Goal: Navigation & Orientation: Find specific page/section

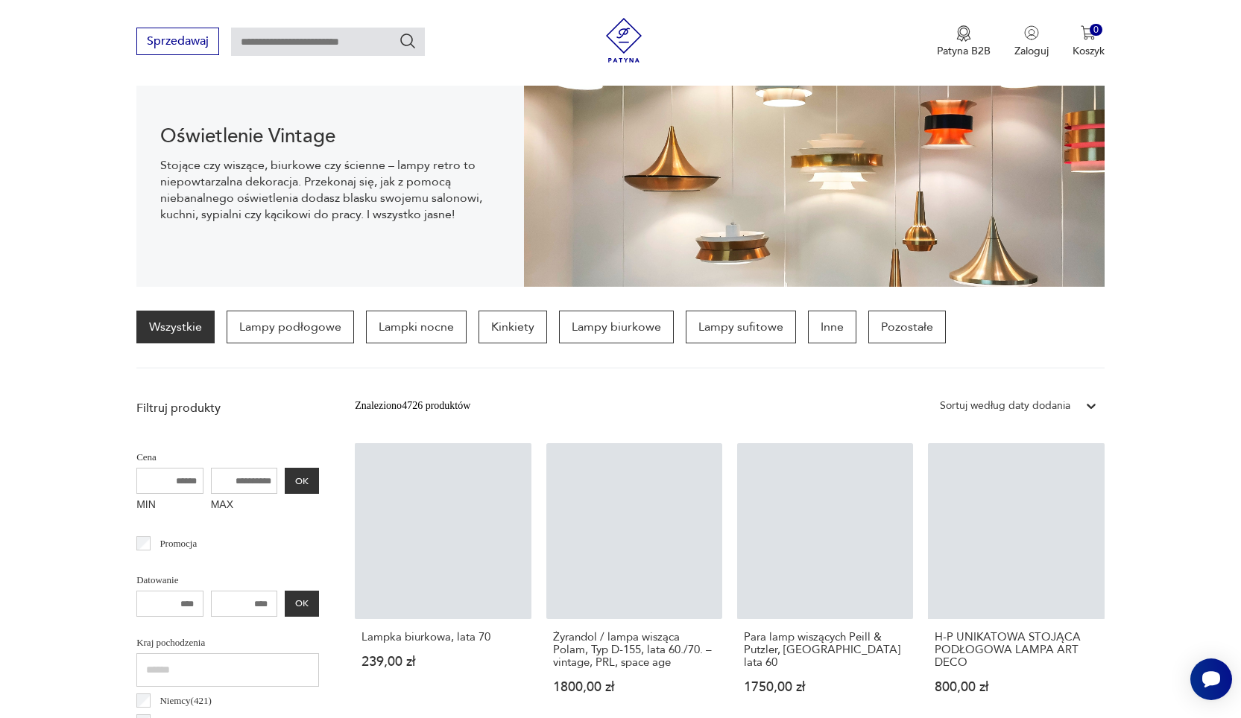
scroll to position [92, 0]
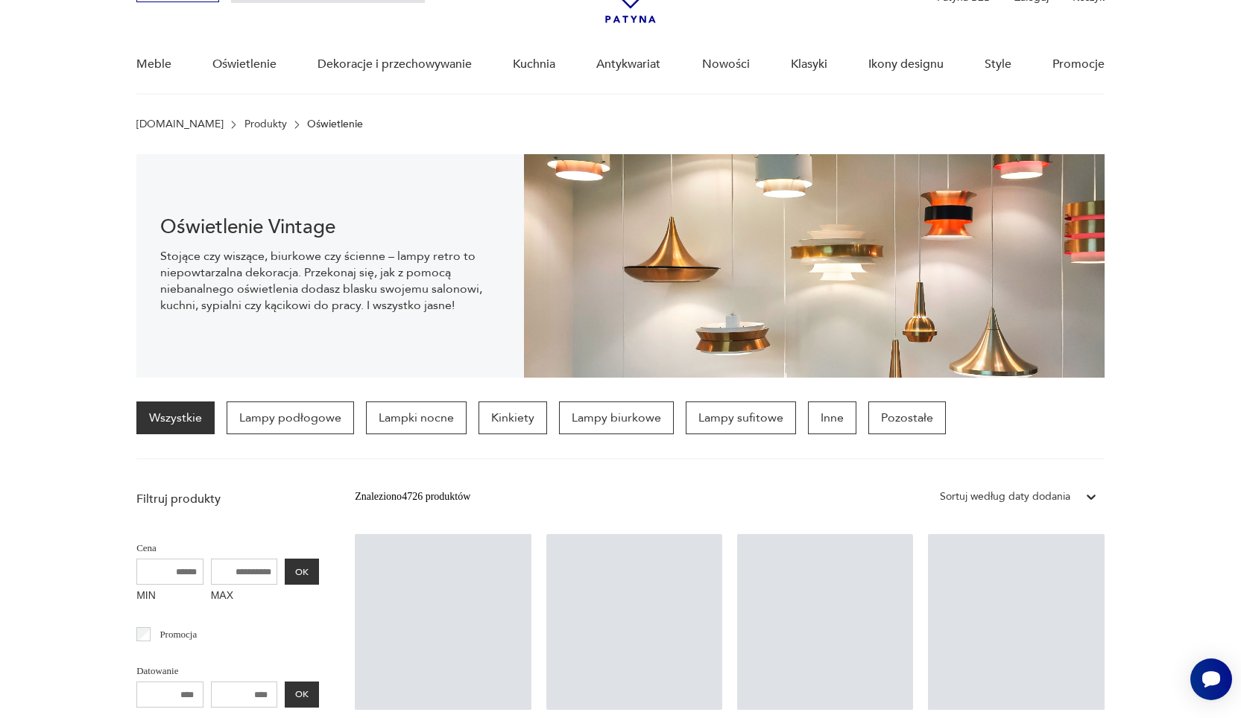
click at [160, 426] on link "Wszystkie" at bounding box center [175, 418] width 78 height 33
click at [256, 420] on p "Lampy podłogowe" at bounding box center [290, 418] width 127 height 33
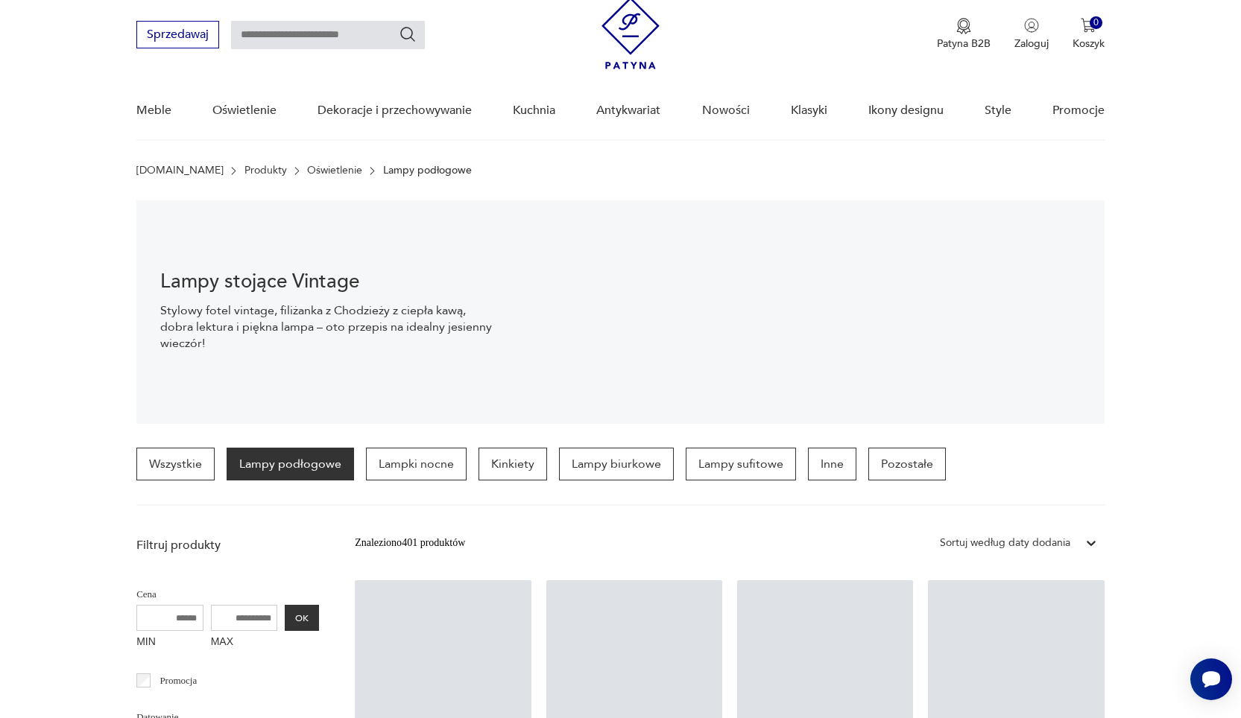
scroll to position [45, 0]
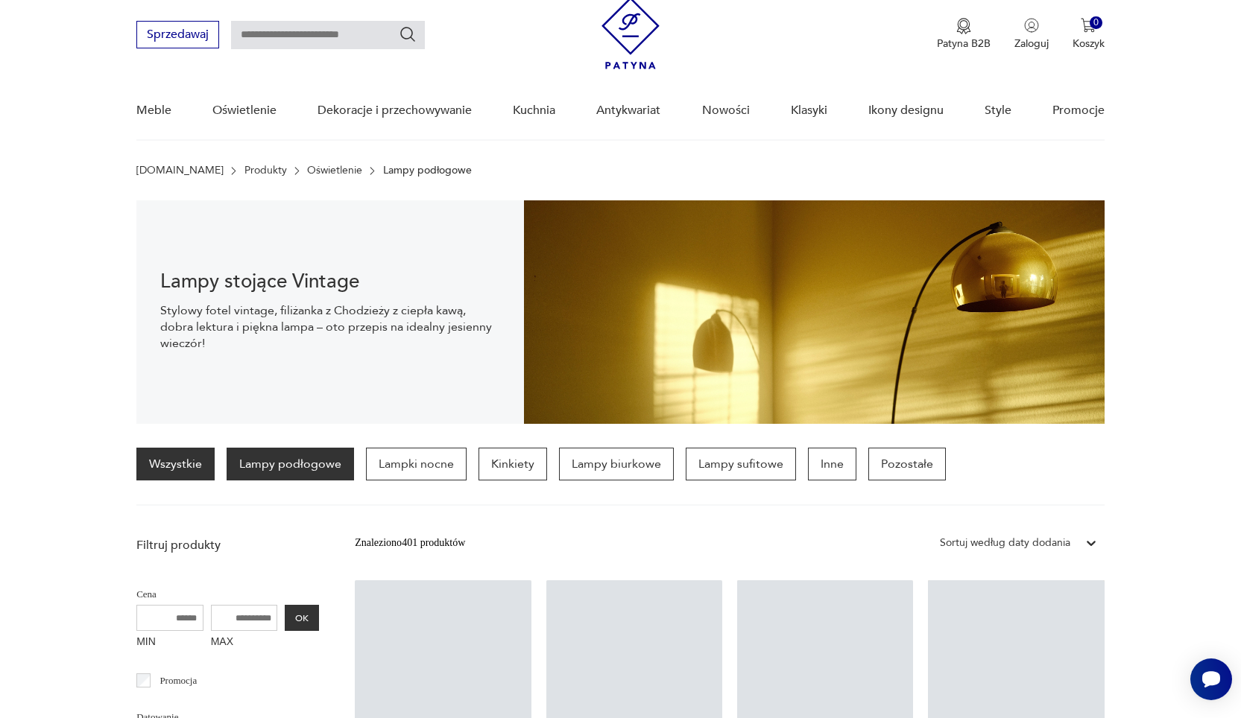
click at [169, 475] on link "Wszystkie" at bounding box center [175, 464] width 78 height 33
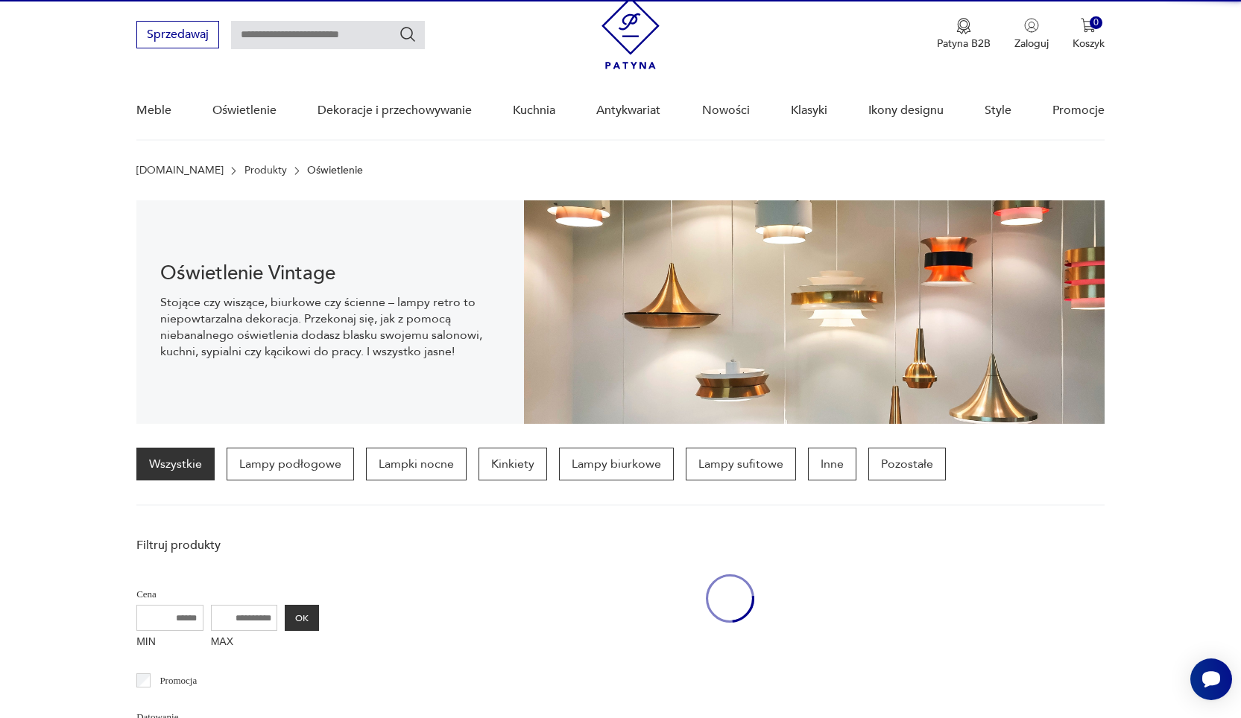
scroll to position [104, 0]
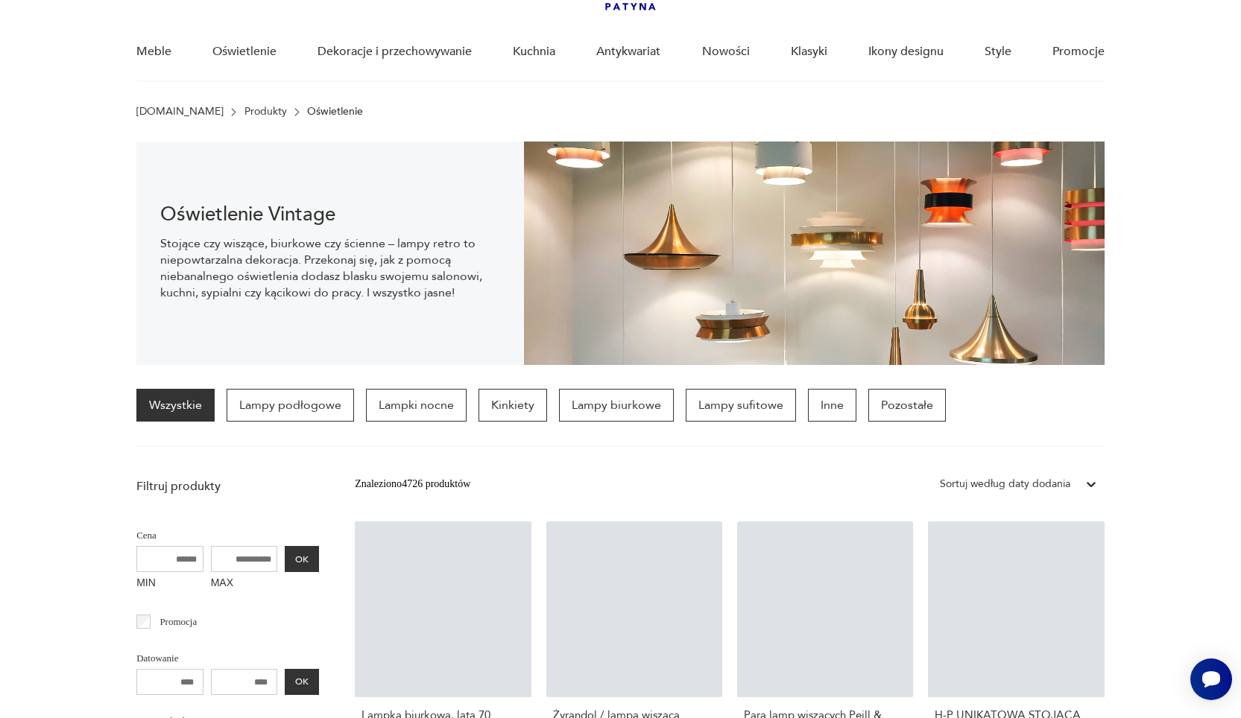
click at [747, 365] on img at bounding box center [814, 254] width 581 height 224
click at [746, 365] on img at bounding box center [814, 254] width 581 height 224
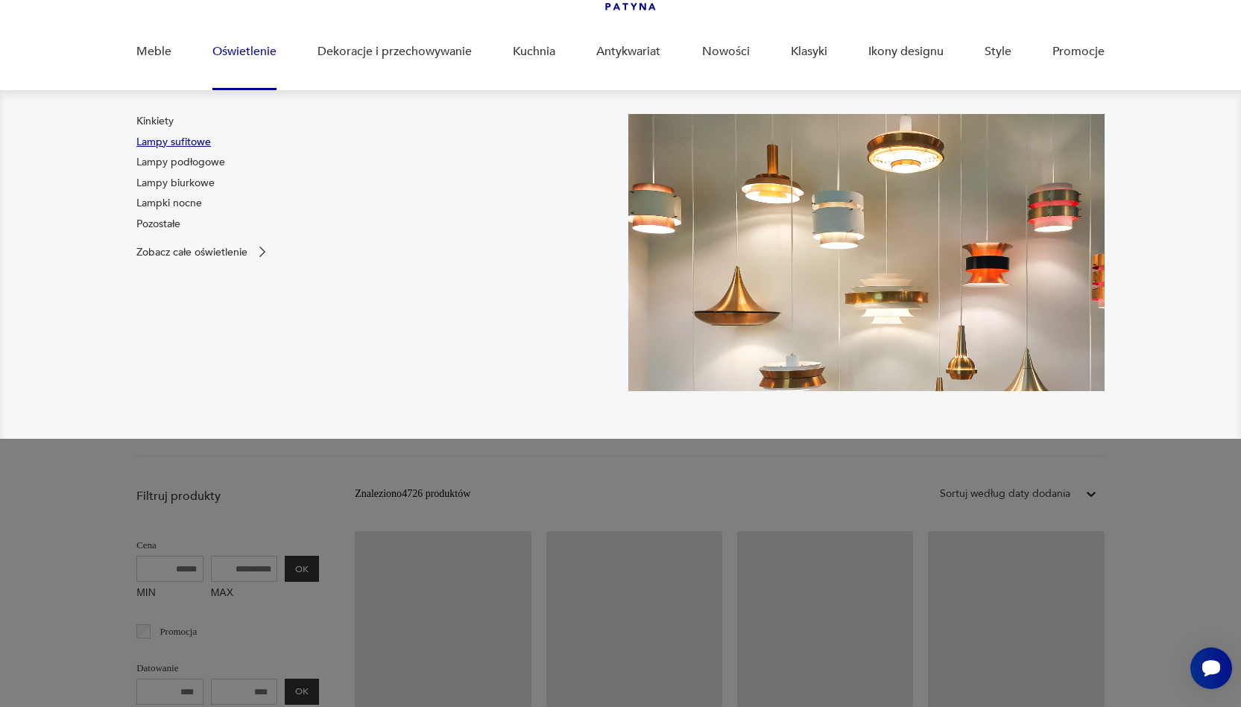
click at [196, 139] on link "Lampy sufitowe" at bounding box center [173, 142] width 75 height 15
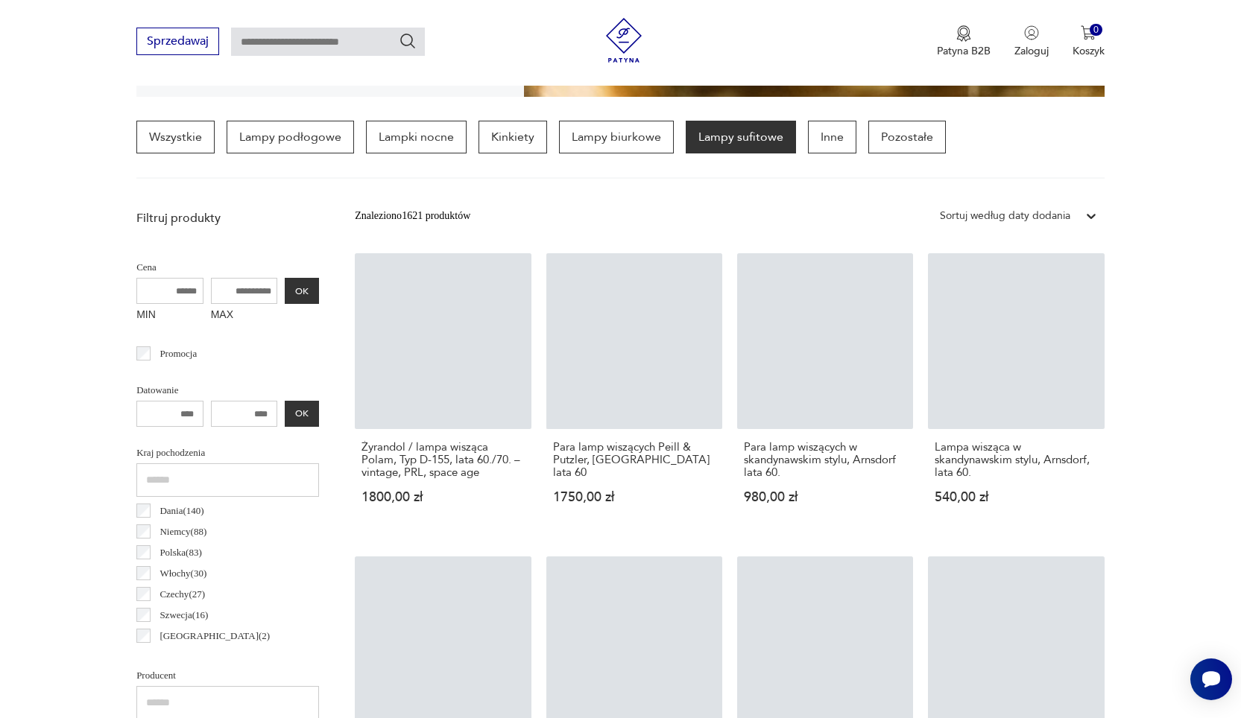
scroll to position [373, 0]
